Goal: Task Accomplishment & Management: Complete application form

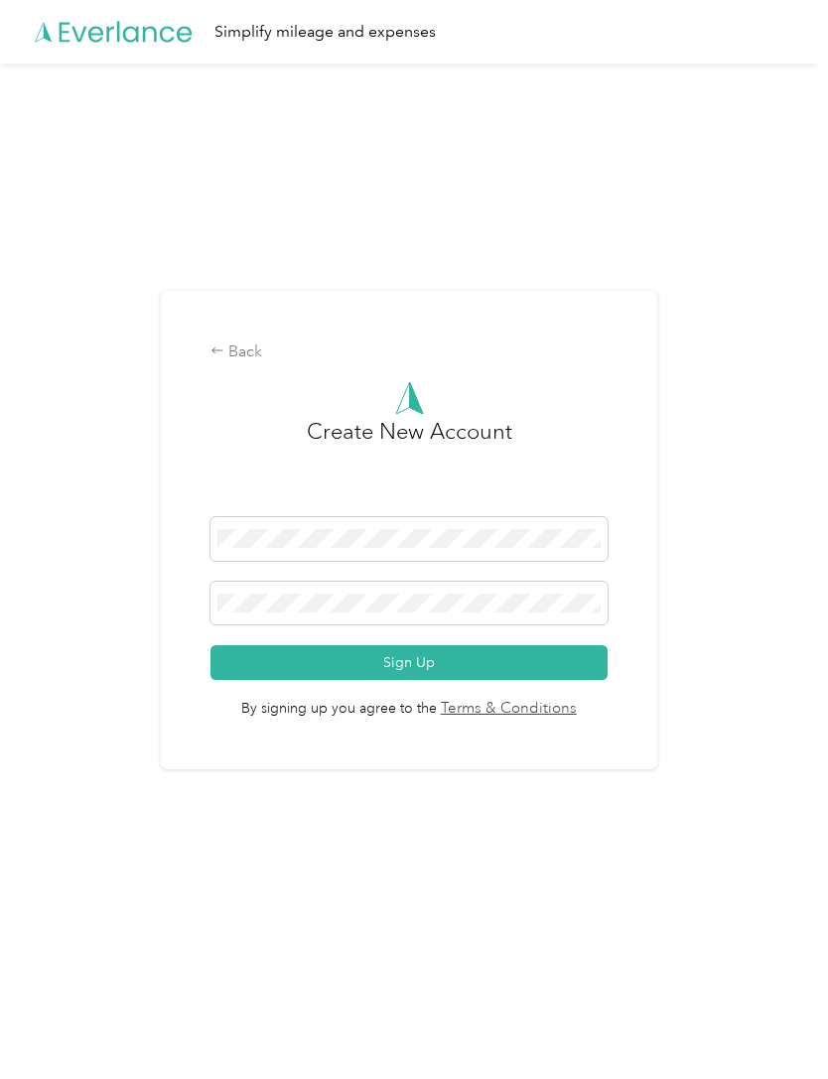
click at [556, 626] on span at bounding box center [408, 604] width 397 height 44
click at [572, 680] on button "Sign Up" at bounding box center [408, 662] width 397 height 35
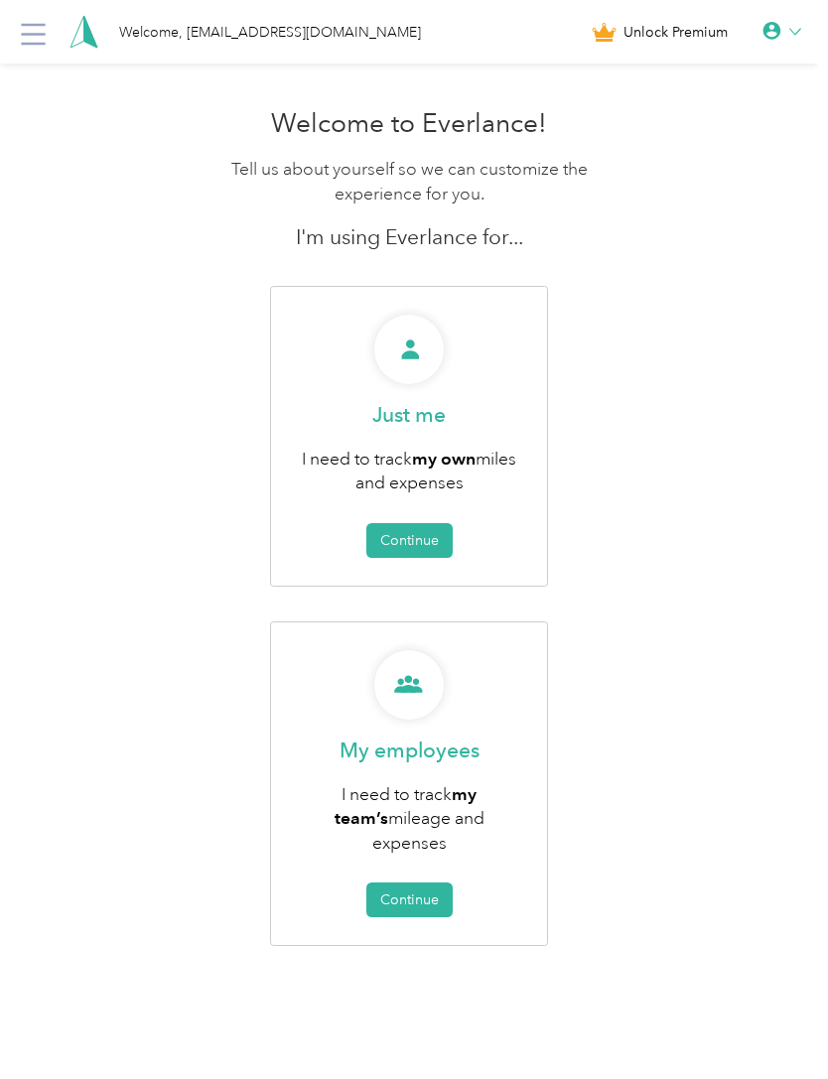
click at [399, 534] on button "Continue" at bounding box center [409, 540] width 86 height 35
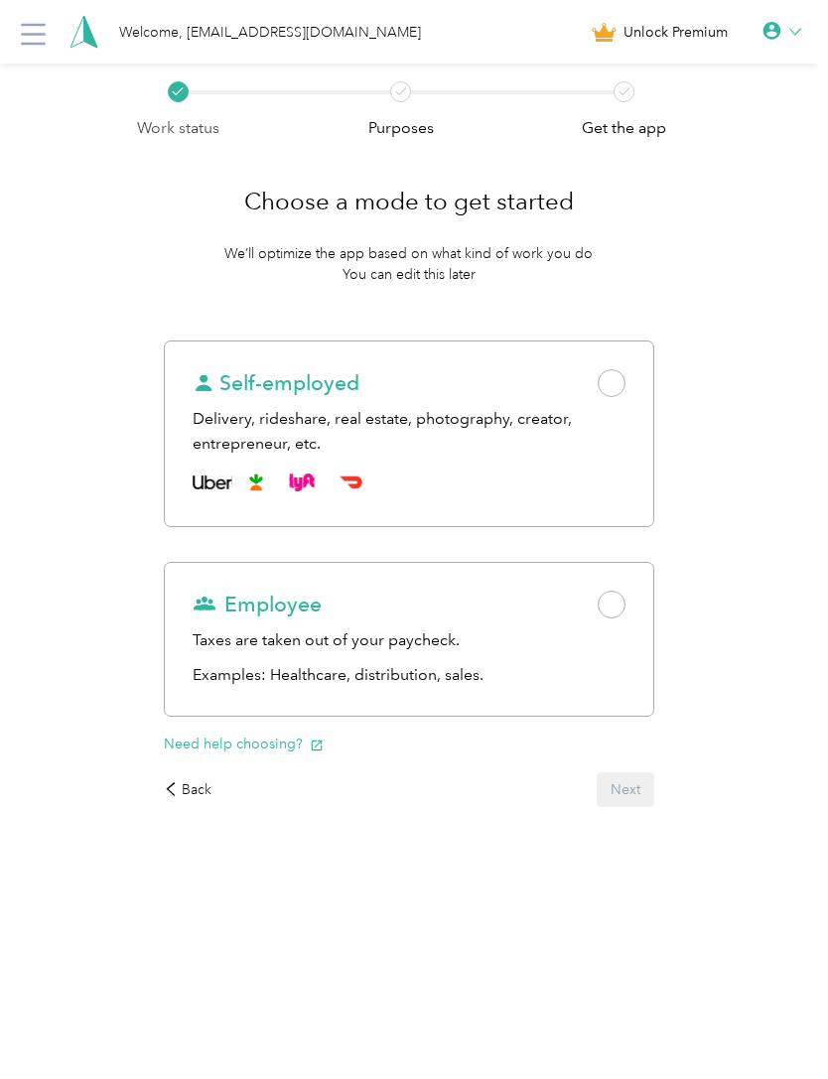
click at [319, 606] on span "Employee" at bounding box center [257, 605] width 129 height 28
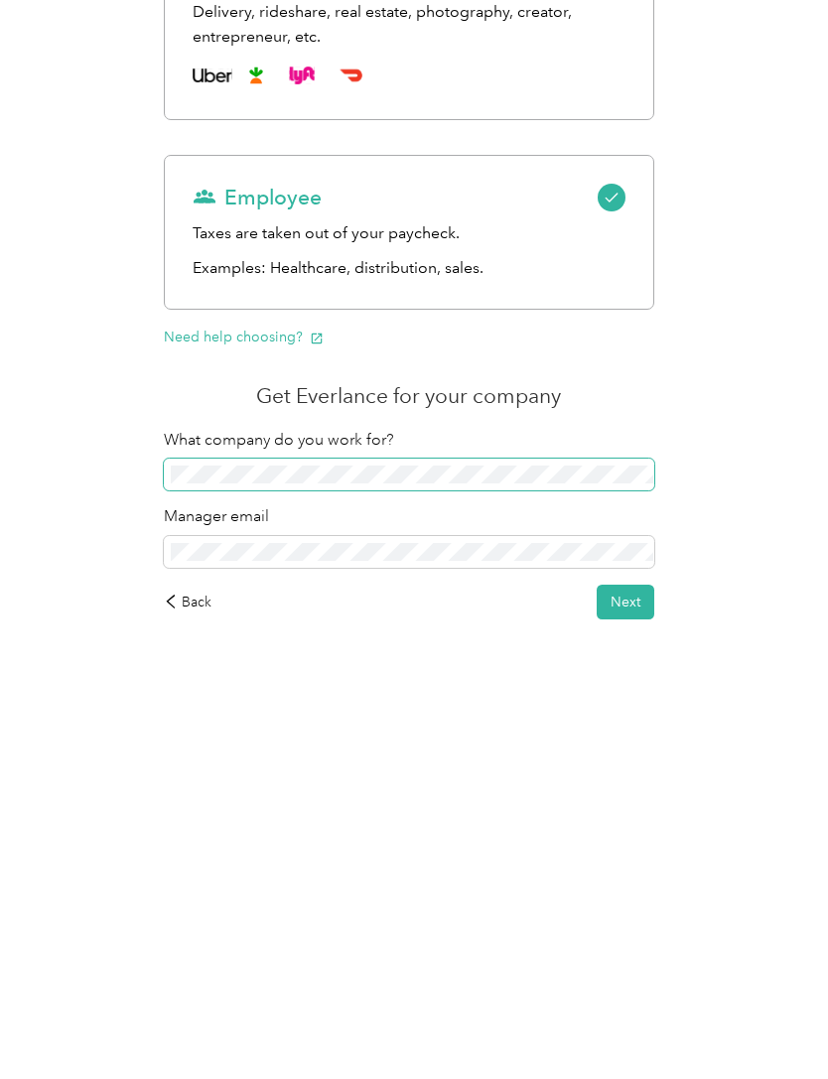
scroll to position [70, 0]
click at [654, 922] on button "Next" at bounding box center [626, 939] width 58 height 35
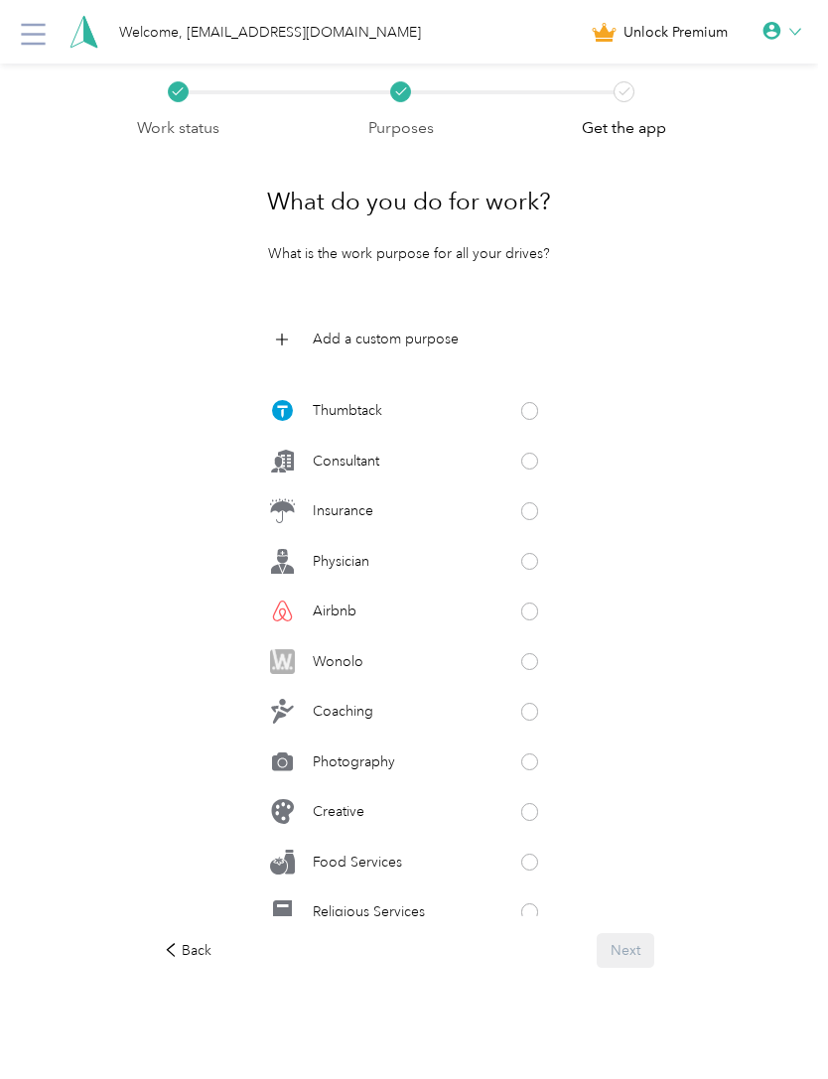
scroll to position [644, 0]
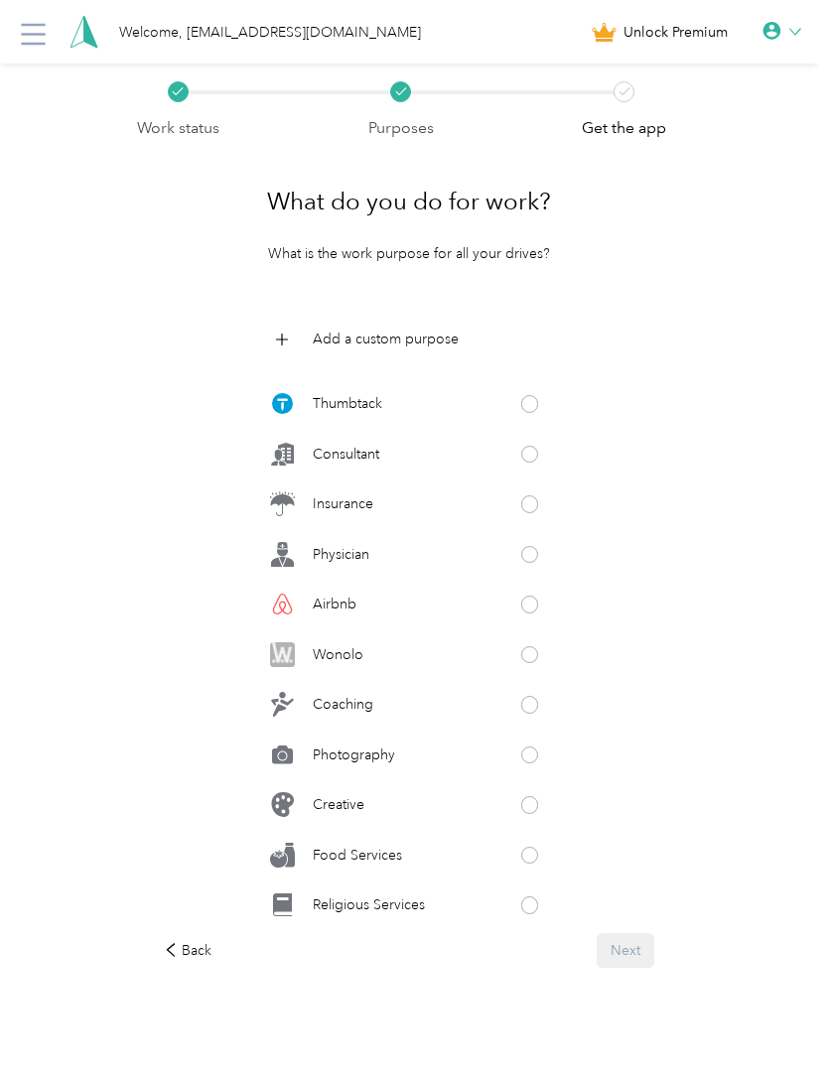
click at [507, 766] on div "Photography" at bounding box center [409, 755] width 294 height 40
click at [641, 968] on button "Next" at bounding box center [626, 950] width 58 height 35
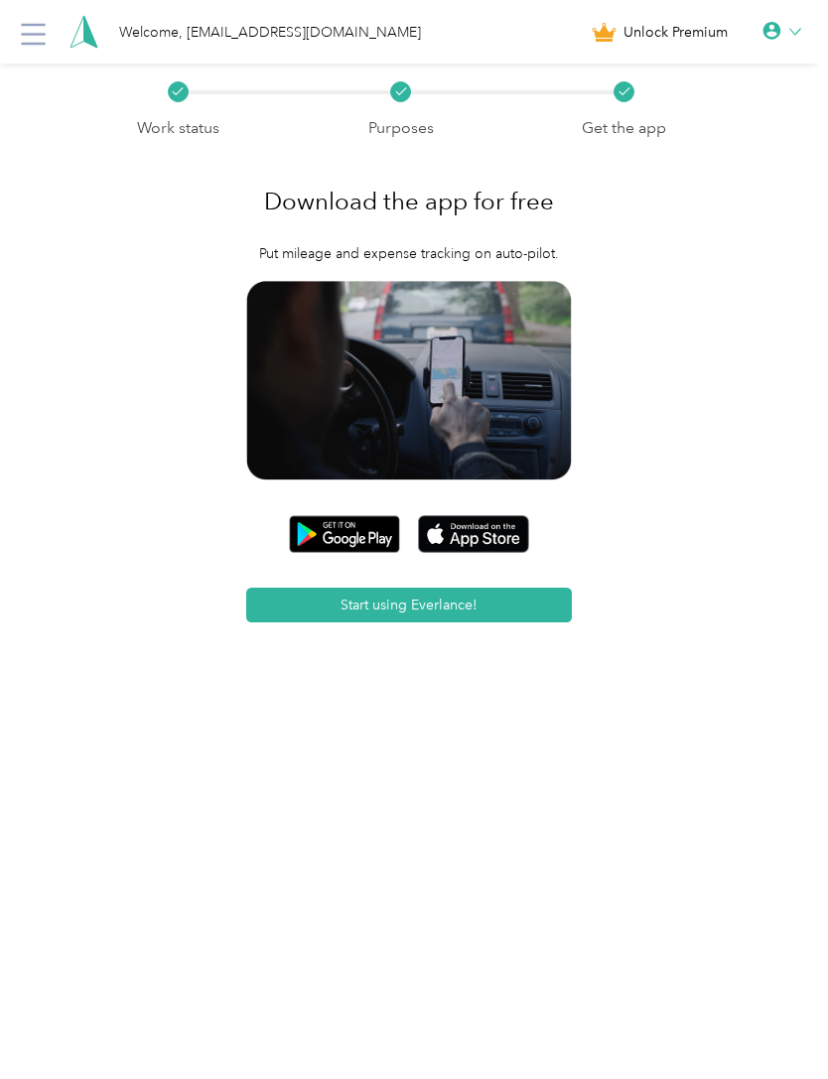
click at [559, 623] on button "Start using Everlance!" at bounding box center [409, 605] width 327 height 35
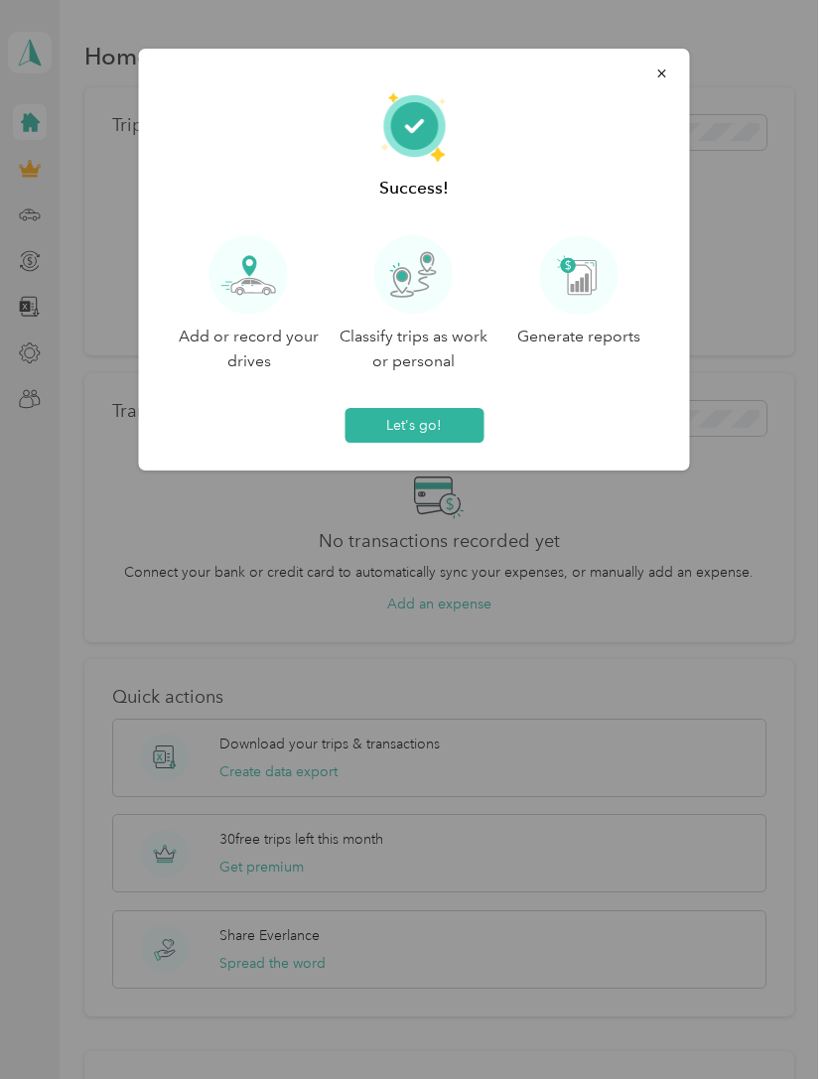
click at [662, 66] on span "button" at bounding box center [662, 73] width 14 height 17
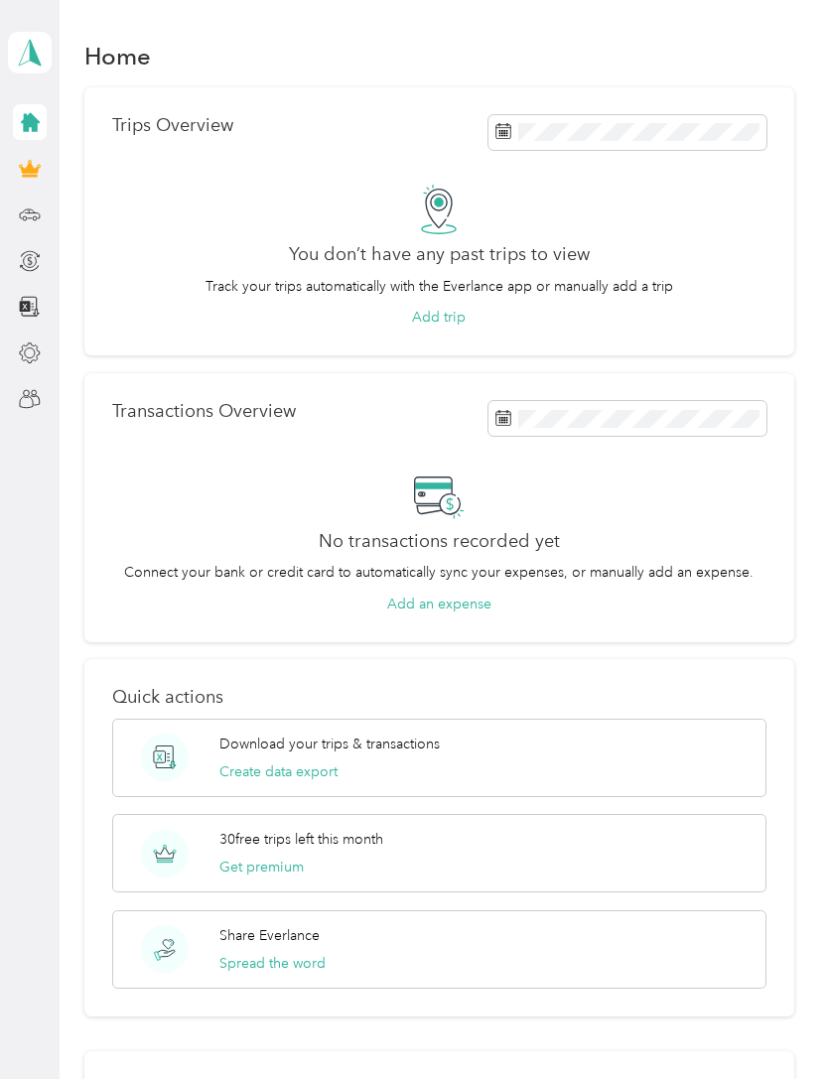
click at [446, 323] on button "Add trip" at bounding box center [439, 317] width 54 height 21
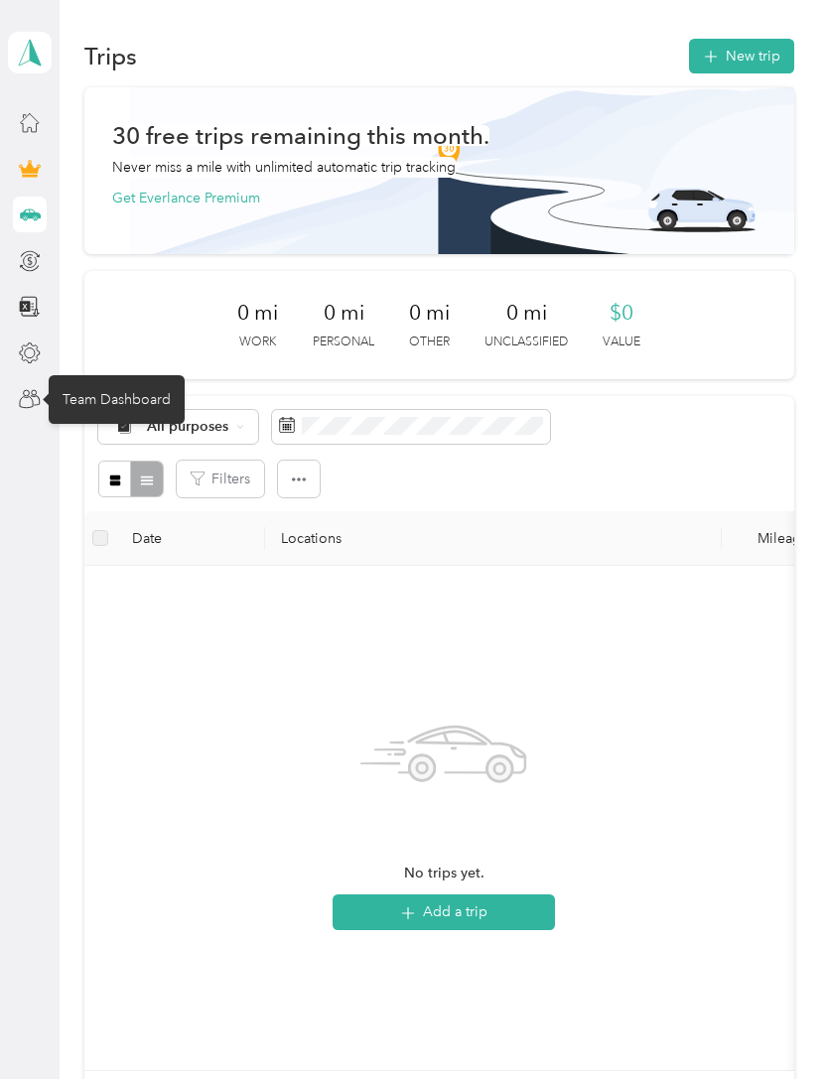
click at [35, 402] on icon at bounding box center [30, 399] width 22 height 22
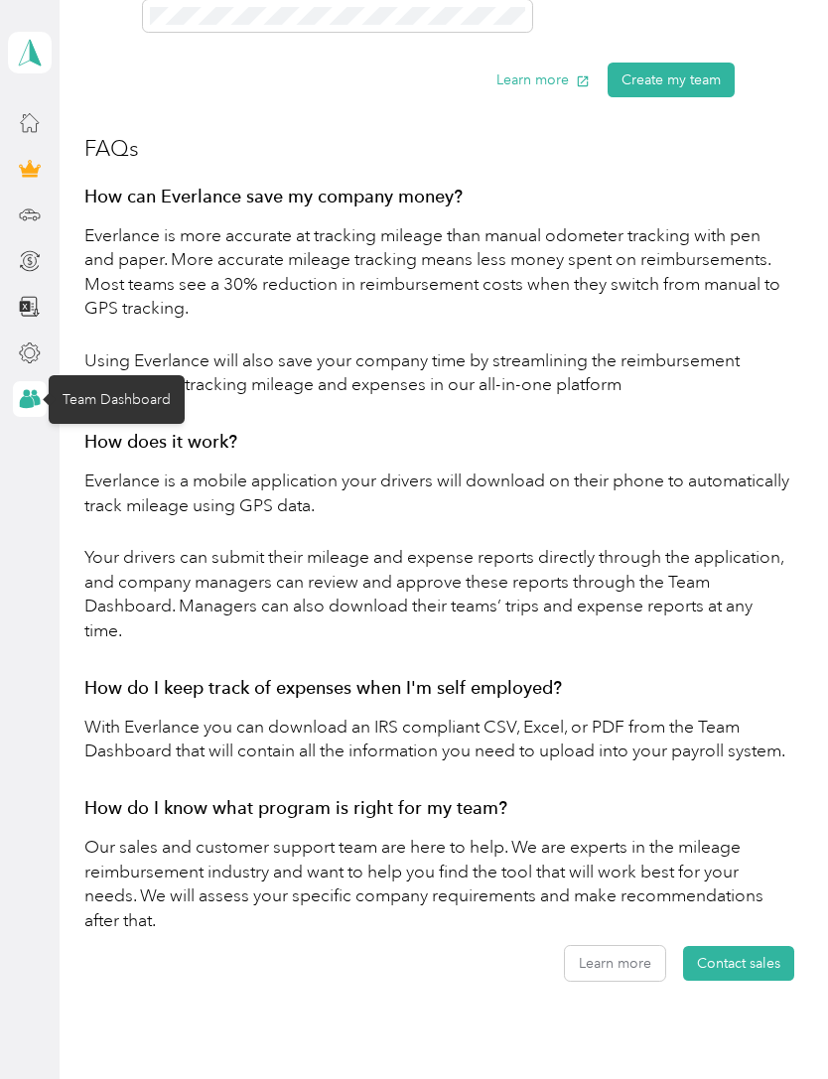
scroll to position [1193, 0]
